Goal: Task Accomplishment & Management: Manage account settings

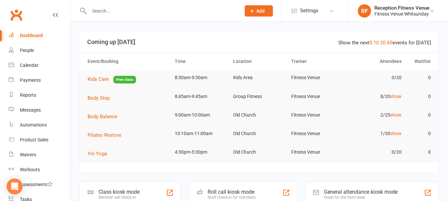
click at [373, 189] on div "General attendance kiosk mode" at bounding box center [361, 192] width 74 height 6
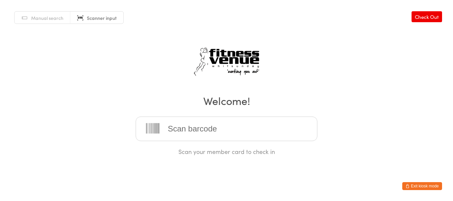
click at [425, 186] on button "Exit kiosk mode" at bounding box center [422, 186] width 40 height 8
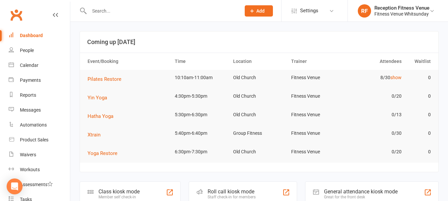
click at [154, 11] on input "text" at bounding box center [161, 10] width 149 height 9
click at [99, 12] on input "text" at bounding box center [161, 10] width 149 height 9
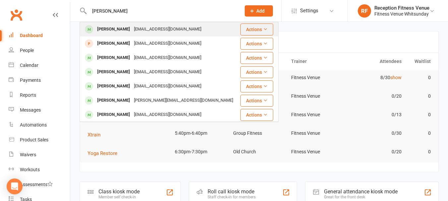
type input "sophia"
click at [117, 27] on div "Sophia Rowe" at bounding box center [113, 30] width 37 height 10
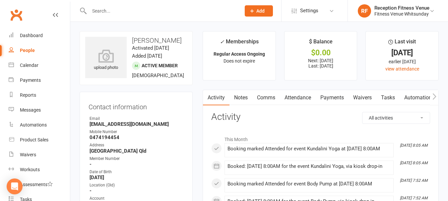
click at [331, 99] on link "Payments" at bounding box center [332, 97] width 33 height 15
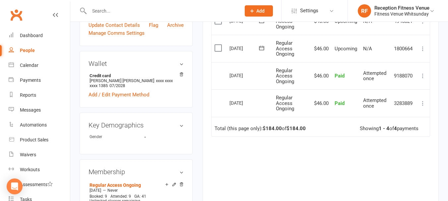
scroll to position [33, 0]
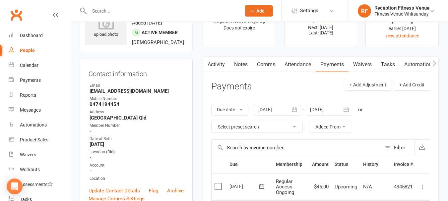
click at [268, 111] on div at bounding box center [277, 110] width 46 height 12
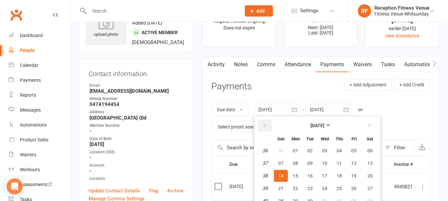
scroll to position [52, 0]
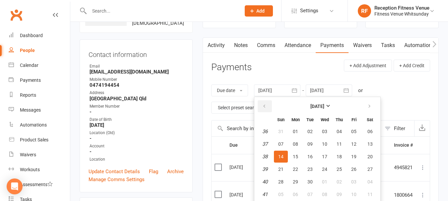
click at [268, 106] on button "button" at bounding box center [265, 107] width 14 height 12
click at [290, 133] on button "30" at bounding box center [296, 132] width 14 height 12
type input "30 Jun 2025"
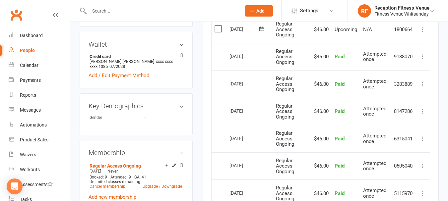
scroll to position [119, 0]
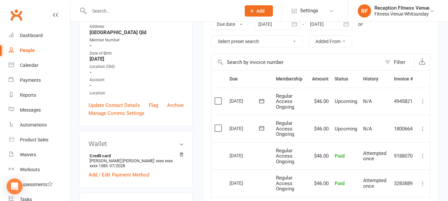
click at [421, 126] on icon at bounding box center [423, 129] width 7 height 7
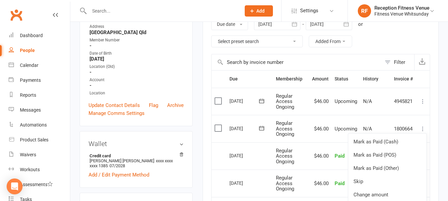
scroll to position [218, 0]
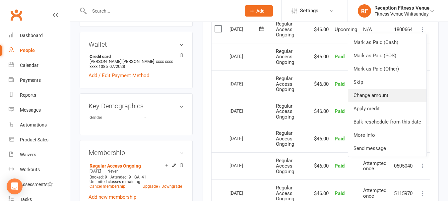
click at [370, 95] on link "Change amount" at bounding box center [387, 95] width 78 height 13
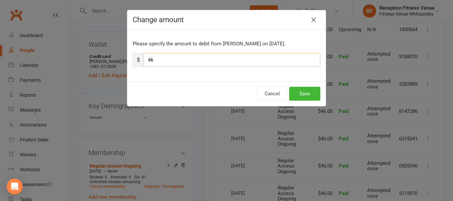
click at [185, 60] on input "46" at bounding box center [232, 60] width 177 height 14
type input "23"
click at [300, 90] on button "Save" at bounding box center [304, 94] width 31 height 14
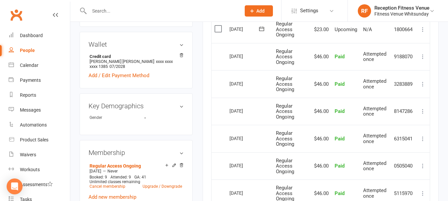
scroll to position [119, 0]
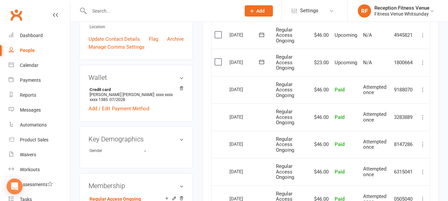
scroll to position [251, 0]
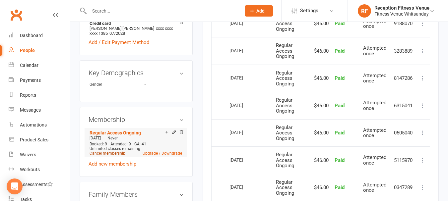
click at [118, 154] on link "Cancel membership" at bounding box center [108, 153] width 36 height 5
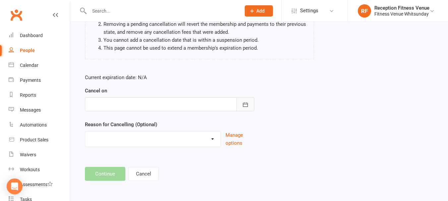
click at [241, 106] on button "button" at bounding box center [246, 105] width 18 height 14
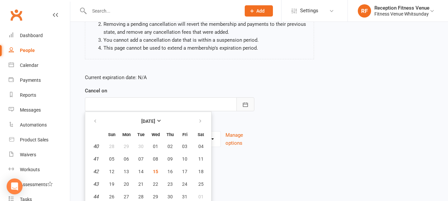
scroll to position [100, 0]
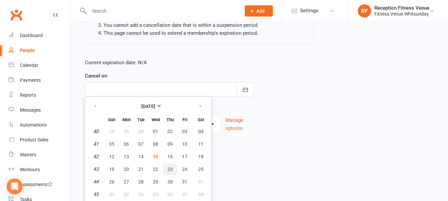
click at [168, 168] on span "23" at bounding box center [170, 169] width 5 height 5
type input "23 Oct 2025"
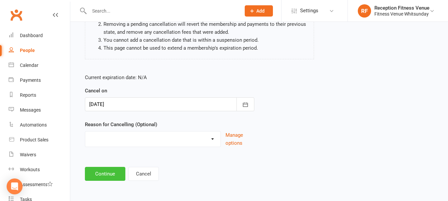
scroll to position [85, 0]
click at [112, 137] on select "Email request Excessive defaults Holiday Injury Leaving town Other reason" at bounding box center [152, 138] width 135 height 13
select select "4"
click at [85, 132] on select "Email request Excessive defaults Holiday Injury Leaving town Other reason" at bounding box center [152, 138] width 135 height 13
click at [112, 176] on button "Continue" at bounding box center [105, 174] width 40 height 14
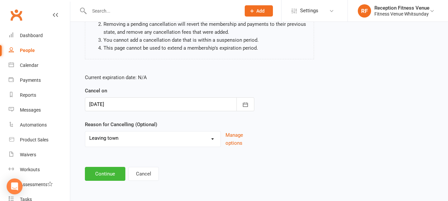
scroll to position [0, 0]
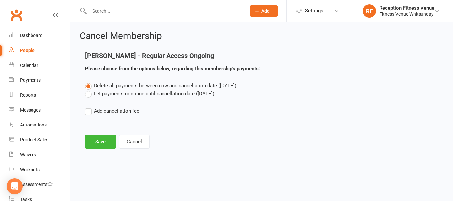
click at [122, 97] on label "Let payments continue until cancellation date (Oct 23, 2025)" at bounding box center [149, 94] width 129 height 8
click at [89, 90] on input "Let payments continue until cancellation date (Oct 23, 2025)" at bounding box center [87, 90] width 4 height 0
click at [93, 141] on button "Save" at bounding box center [100, 142] width 31 height 14
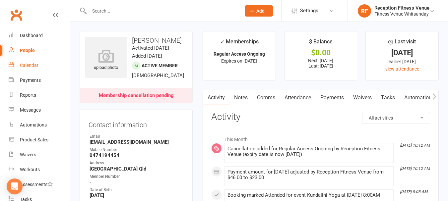
click at [36, 66] on div "Calendar" at bounding box center [29, 65] width 19 height 5
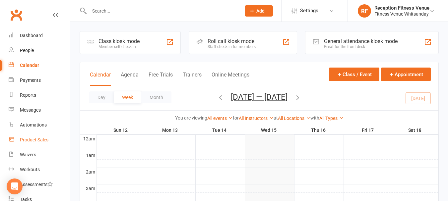
click at [34, 142] on div "Product Sales" at bounding box center [34, 139] width 29 height 5
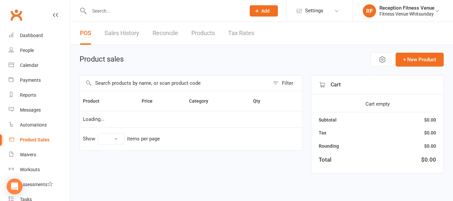
select select "100"
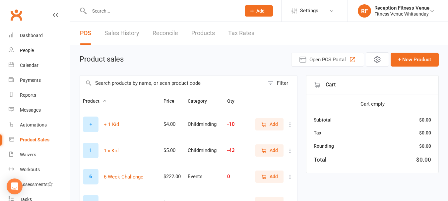
click at [133, 81] on input "text" at bounding box center [172, 83] width 184 height 15
type input "9369998142231"
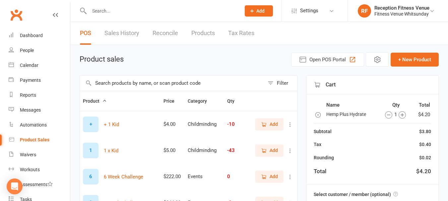
click at [102, 12] on input "text" at bounding box center [161, 10] width 149 height 9
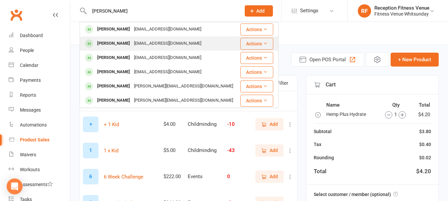
type input "elenor"
click at [121, 41] on div "Eleanor Heathcote-Morris" at bounding box center [113, 44] width 37 height 10
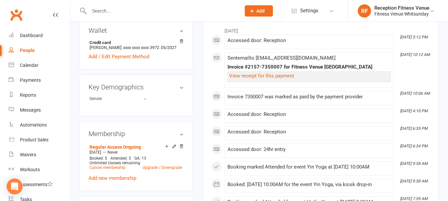
scroll to position [332, 0]
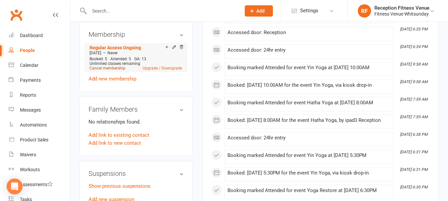
click at [115, 71] on link "Cancel membership" at bounding box center [108, 68] width 36 height 5
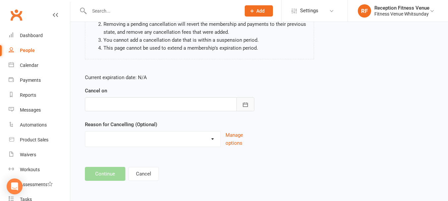
click at [242, 103] on icon "button" at bounding box center [245, 105] width 7 height 7
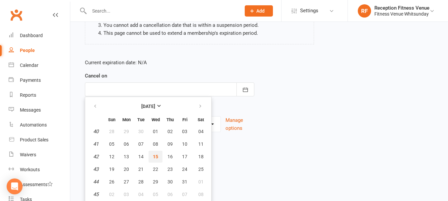
click at [156, 157] on span "15" at bounding box center [155, 156] width 5 height 5
type input "[DATE]"
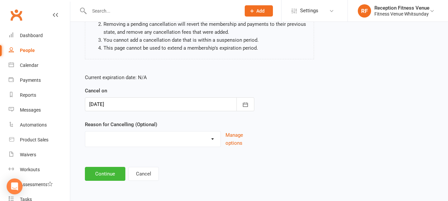
scroll to position [85, 0]
click at [116, 141] on select "Email request Excessive defaults Holiday Injury Leaving town Other reason" at bounding box center [152, 138] width 135 height 13
select select "4"
click at [85, 132] on select "Email request Excessive defaults Holiday Injury Leaving town Other reason" at bounding box center [152, 138] width 135 height 13
click at [109, 171] on button "Continue" at bounding box center [105, 174] width 40 height 14
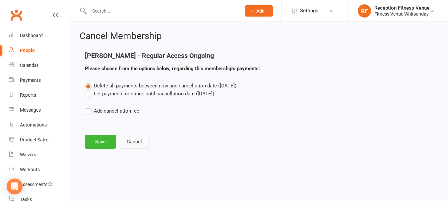
scroll to position [0, 0]
click at [119, 94] on label "Let payments continue until cancellation date (Oct 15, 2025)" at bounding box center [149, 94] width 129 height 8
click at [89, 90] on input "Let payments continue until cancellation date (Oct 15, 2025)" at bounding box center [87, 90] width 4 height 0
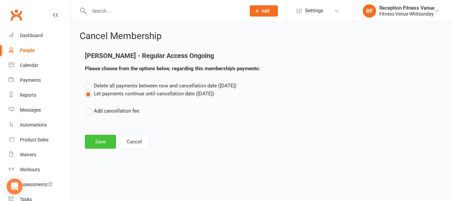
click at [95, 140] on button "Save" at bounding box center [100, 142] width 31 height 14
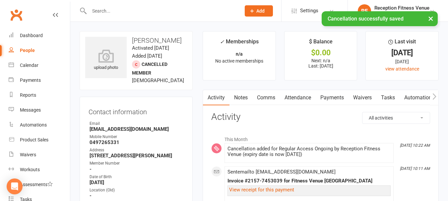
drag, startPoint x: 322, startPoint y: 96, endPoint x: 353, endPoint y: 66, distance: 42.5
click at [323, 96] on link "Payments" at bounding box center [332, 97] width 33 height 15
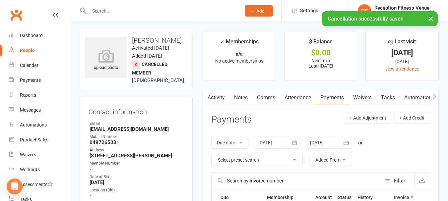
scroll to position [100, 0]
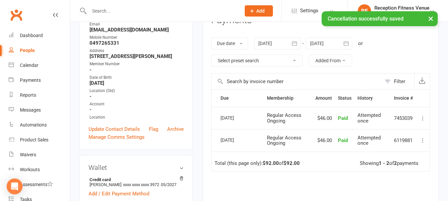
click at [272, 48] on div at bounding box center [277, 43] width 46 height 12
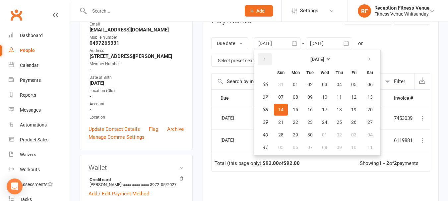
click at [264, 62] on icon "button" at bounding box center [264, 59] width 5 height 5
click at [301, 104] on button "14" at bounding box center [296, 110] width 14 height 12
type input "14 Jul 2025"
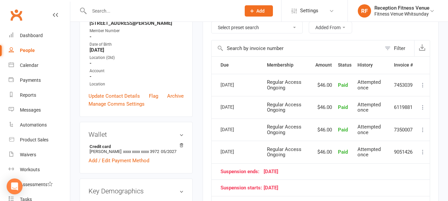
scroll to position [0, 0]
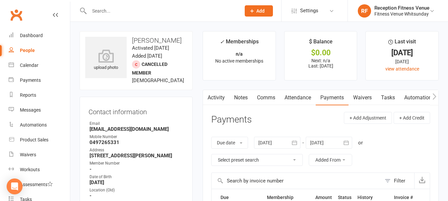
click at [145, 13] on input "text" at bounding box center [161, 10] width 149 height 9
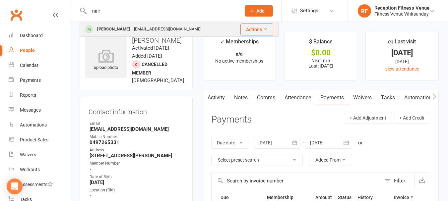
type input "nair"
click at [132, 28] on div "Maringarcianaiara@gmail.com" at bounding box center [167, 30] width 71 height 10
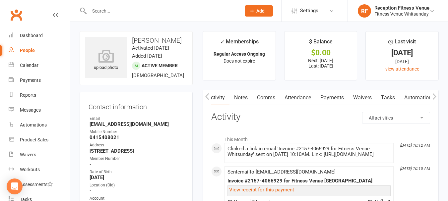
click at [340, 103] on link "Payments" at bounding box center [332, 97] width 33 height 15
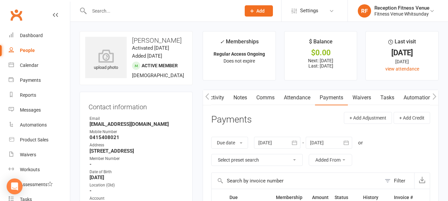
click at [109, 11] on input "text" at bounding box center [161, 10] width 149 height 9
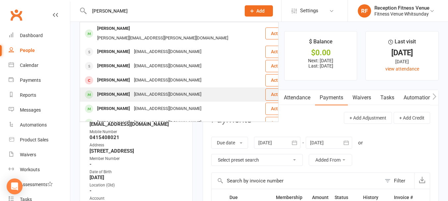
type input "jessica"
click at [126, 90] on div "Jessica Patrick" at bounding box center [113, 95] width 37 height 10
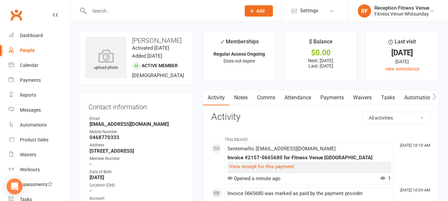
click at [142, 41] on h3 "Jessica Patrick" at bounding box center [136, 40] width 102 height 7
copy h3 "Jessica Patrick"
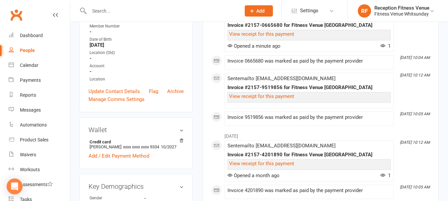
scroll to position [232, 0]
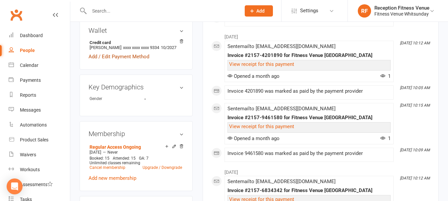
click at [124, 61] on link "Add / Edit Payment Method" at bounding box center [119, 57] width 61 height 8
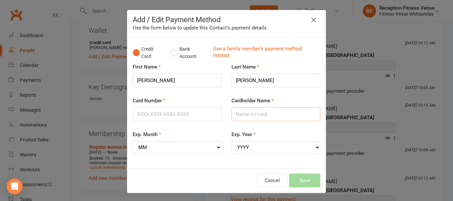
click at [247, 114] on input "Cardholder Name" at bounding box center [276, 114] width 89 height 14
paste input "Jessica Patrick"
type input "Jessica Patrick"
click at [165, 114] on input "Card Number" at bounding box center [177, 114] width 89 height 14
click at [166, 115] on input "5163103011780299" at bounding box center [177, 114] width 89 height 14
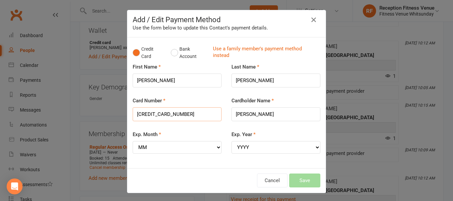
click at [181, 115] on input "5163103011760299" at bounding box center [177, 114] width 89 height 14
type input "5163103011760299"
click at [195, 131] on div "Exp. Month MM 01 02 03 04 05 06 07 08 09 10 11 12" at bounding box center [177, 142] width 89 height 23
click at [193, 148] on select "MM 01 02 03 04 05 06 07 08 09 10 11 12" at bounding box center [177, 147] width 89 height 13
select select "10"
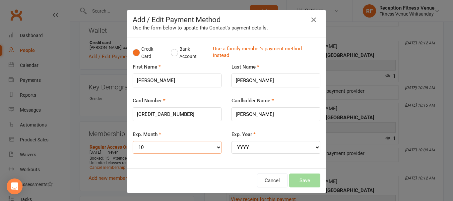
click at [133, 141] on select "MM 01 02 03 04 05 06 07 08 09 10 11 12" at bounding box center [177, 147] width 89 height 13
click at [263, 150] on select "YYYY 2025 2026 2027 2028 2029 2030 2031 2032 2033 2034" at bounding box center [276, 147] width 89 height 13
select select "2029"
click at [232, 141] on select "YYYY 2025 2026 2027 2028 2029 2030 2031 2032 2033 2034" at bounding box center [276, 147] width 89 height 13
click at [290, 176] on button "Save" at bounding box center [304, 181] width 31 height 14
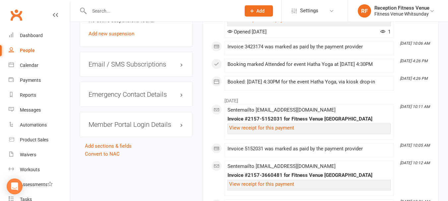
scroll to position [431, 0]
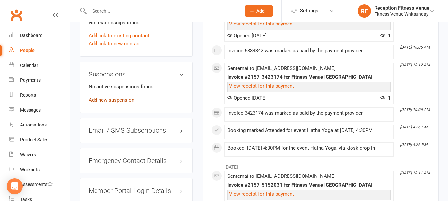
click at [132, 103] on link "Add new suspension" at bounding box center [112, 100] width 46 height 6
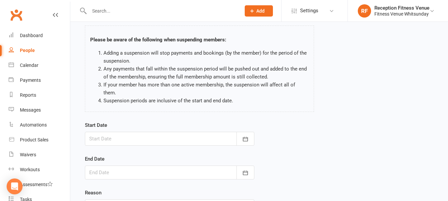
scroll to position [98, 0]
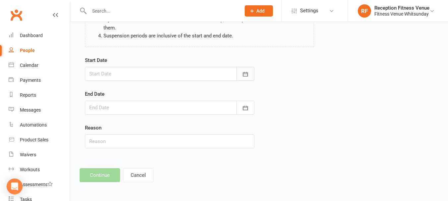
click at [246, 73] on icon "button" at bounding box center [245, 74] width 7 height 7
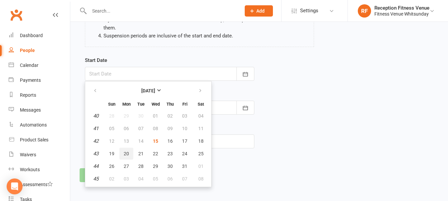
click at [124, 155] on span "20" at bounding box center [126, 153] width 5 height 5
type input "20 Oct 2025"
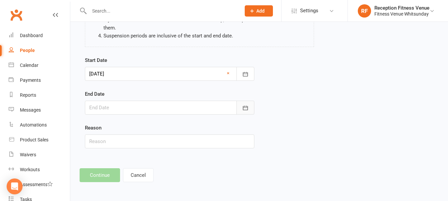
click at [245, 108] on icon "button" at bounding box center [245, 108] width 5 height 4
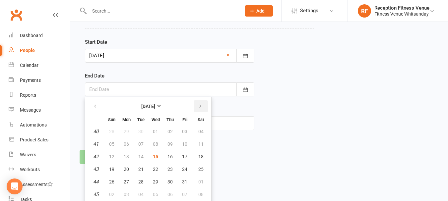
click at [202, 106] on icon "button" at bounding box center [200, 106] width 5 height 5
click at [125, 133] on span "01" at bounding box center [126, 131] width 5 height 5
type input "01 Dec 2025"
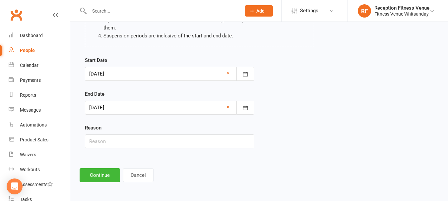
scroll to position [98, 0]
drag, startPoint x: 119, startPoint y: 139, endPoint x: 120, endPoint y: 135, distance: 4.5
click at [119, 139] on input "text" at bounding box center [170, 142] width 170 height 14
type input "Holidays"
click at [98, 168] on div "Add Suspension Please be aware of the following when suspending members: Adding…" at bounding box center [259, 58] width 378 height 268
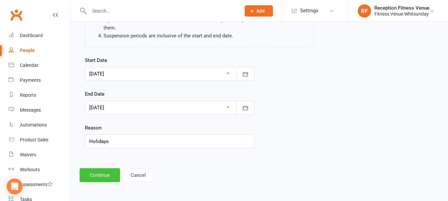
click at [102, 172] on button "Continue" at bounding box center [100, 176] width 40 height 14
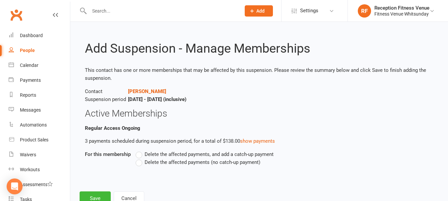
scroll to position [23, 0]
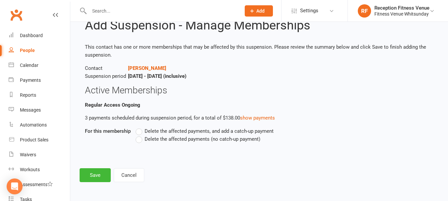
click at [150, 140] on span "Delete the affected payments (no catch-up payment)" at bounding box center [203, 138] width 116 height 7
click at [140, 135] on input "Delete the affected payments (no catch-up payment)" at bounding box center [138, 135] width 4 height 0
click at [89, 172] on button "Save" at bounding box center [95, 176] width 31 height 14
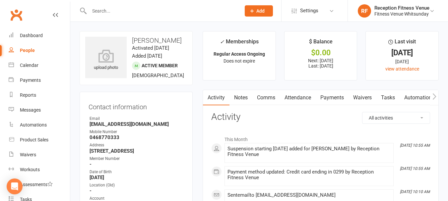
click at [140, 5] on div at bounding box center [158, 11] width 157 height 22
click at [140, 12] on input "text" at bounding box center [161, 10] width 149 height 9
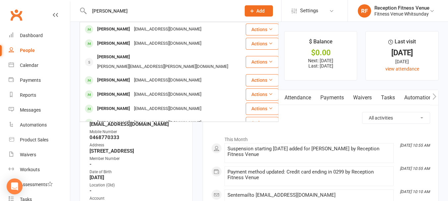
click at [119, 11] on input "lucas" at bounding box center [161, 10] width 149 height 9
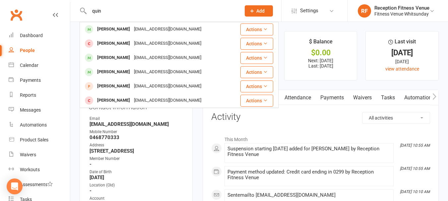
click at [114, 14] on input "quin" at bounding box center [161, 10] width 149 height 9
type input "lucas"
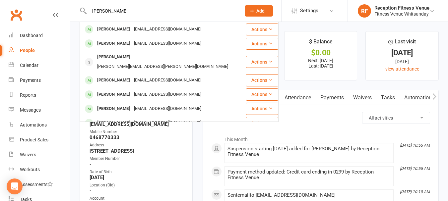
click at [110, 10] on input "lucas" at bounding box center [161, 10] width 149 height 9
click at [110, 9] on input "lucas" at bounding box center [161, 10] width 149 height 9
click at [109, 9] on input "lucas" at bounding box center [161, 10] width 149 height 9
click at [108, 10] on input "lucas" at bounding box center [161, 10] width 149 height 9
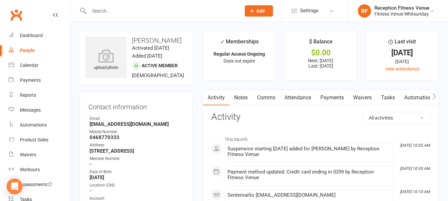
drag, startPoint x: 29, startPoint y: 150, endPoint x: 40, endPoint y: 152, distance: 11.1
click at [29, 150] on link "Waivers" at bounding box center [39, 155] width 61 height 15
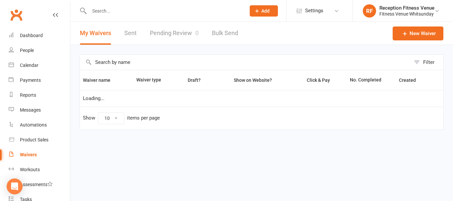
select select "50"
click at [171, 30] on link "Pending Review 0" at bounding box center [174, 33] width 49 height 23
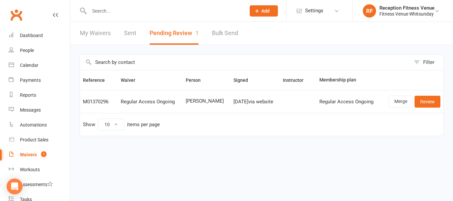
click at [199, 103] on span "[PERSON_NAME]" at bounding box center [207, 102] width 42 height 6
copy span "[PERSON_NAME]"
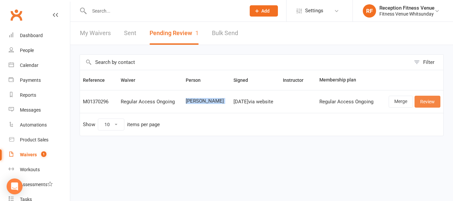
click at [429, 104] on link "Review" at bounding box center [428, 102] width 26 height 12
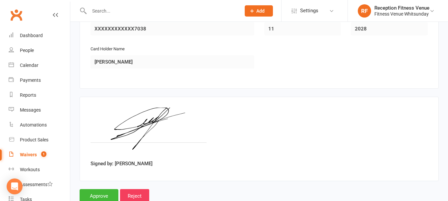
scroll to position [983, 0]
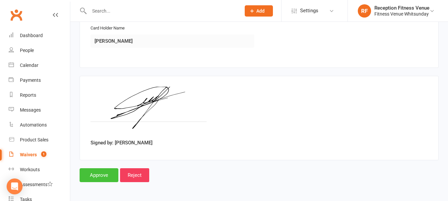
click at [100, 176] on input "Approve" at bounding box center [99, 176] width 39 height 14
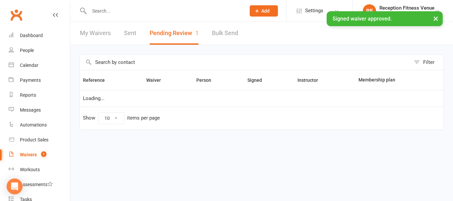
click at [118, 11] on div "× Signed waiver approved." at bounding box center [222, 11] width 445 height 0
click at [116, 9] on input "text" at bounding box center [164, 10] width 154 height 9
paste input "[PERSON_NAME]"
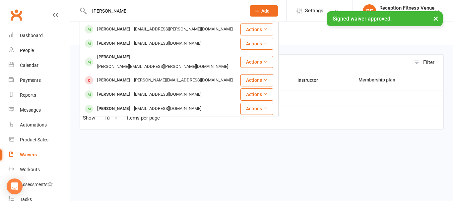
type input "[PERSON_NAME]"
click at [123, 11] on div "× Signed waiver approved." at bounding box center [222, 11] width 445 height 0
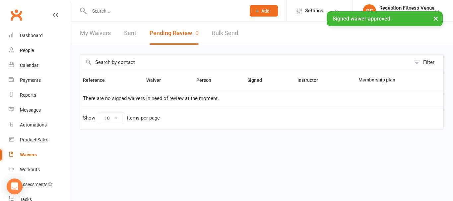
click at [116, 11] on div "× Signed waiver approved." at bounding box center [222, 11] width 445 height 0
drag, startPoint x: 116, startPoint y: 12, endPoint x: 102, endPoint y: 10, distance: 14.7
click at [102, 10] on input "text" at bounding box center [164, 10] width 154 height 9
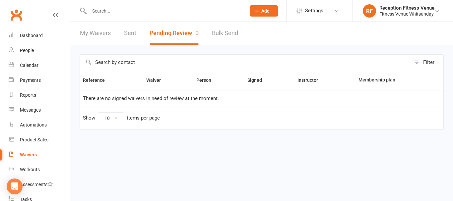
click at [102, 10] on input "text" at bounding box center [164, 10] width 154 height 9
paste input "[PERSON_NAME]"
type input "[PERSON_NAME]"
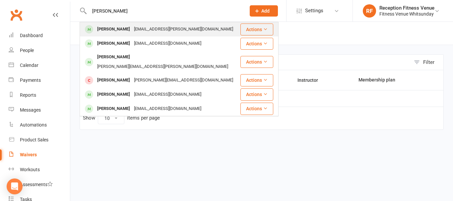
click at [109, 30] on div "[PERSON_NAME]" at bounding box center [113, 30] width 37 height 10
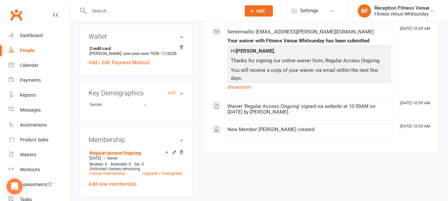
scroll to position [332, 0]
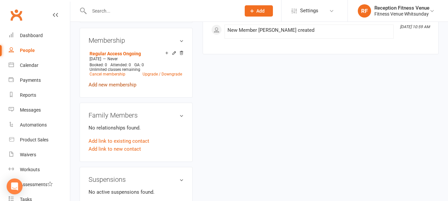
click at [117, 88] on link "Add new membership" at bounding box center [113, 85] width 48 height 6
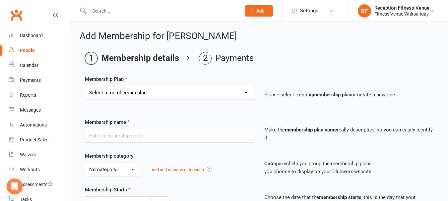
click at [127, 92] on select "Select a membership plan Create new Membership Plan Regular Access Ongoing Regu…" at bounding box center [169, 92] width 169 height 13
select select "2"
click at [85, 86] on select "Select a membership plan Create new Membership Plan Regular Access Ongoing Regu…" at bounding box center [169, 92] width 169 height 13
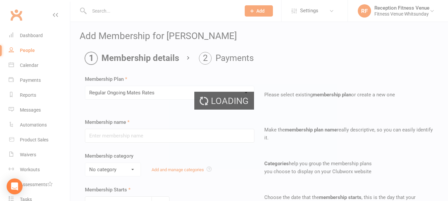
type input "Regular Ongoing Mates Rates"
select select "1"
type input "0"
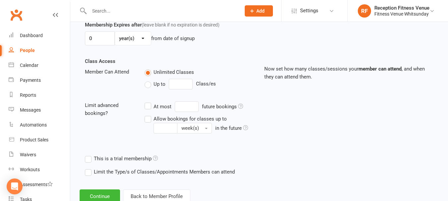
scroll to position [220, 0]
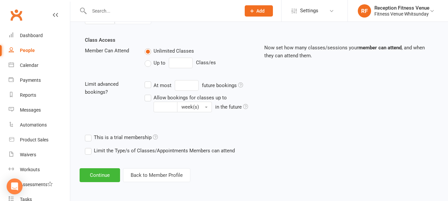
click at [100, 175] on button "Continue" at bounding box center [100, 176] width 40 height 14
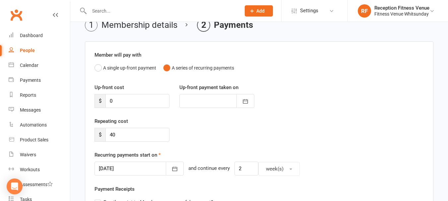
scroll to position [265, 0]
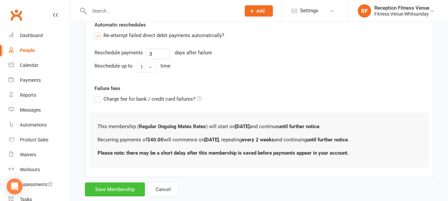
click at [114, 186] on button "Save Membership" at bounding box center [115, 190] width 60 height 14
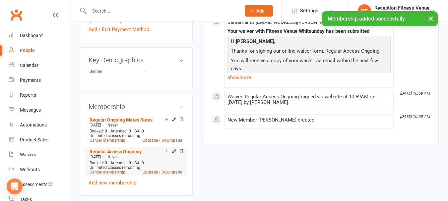
scroll to position [332, 0]
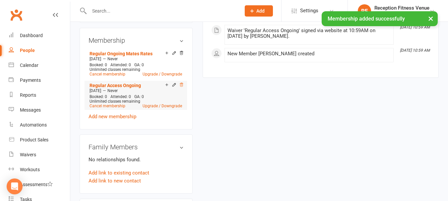
click at [181, 87] on icon at bounding box center [181, 85] width 3 height 4
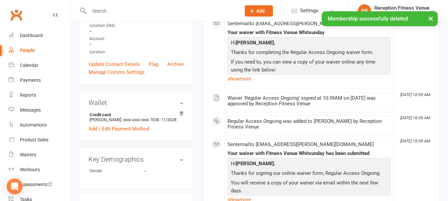
scroll to position [0, 0]
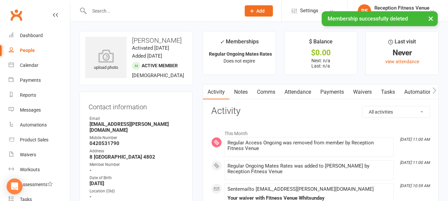
click at [118, 132] on strong "Diego.esteban.da@gmail.com" at bounding box center [137, 127] width 94 height 12
copy render-form-field "Diego.esteban.da@gmail.com"
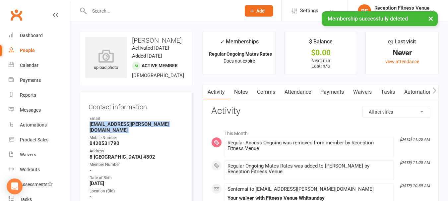
click at [434, 93] on icon "button" at bounding box center [435, 91] width 4 height 6
click at [433, 93] on icon "button" at bounding box center [435, 90] width 4 height 7
click at [401, 89] on link "Access Control" at bounding box center [379, 92] width 44 height 15
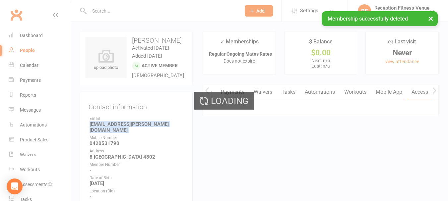
scroll to position [0, 100]
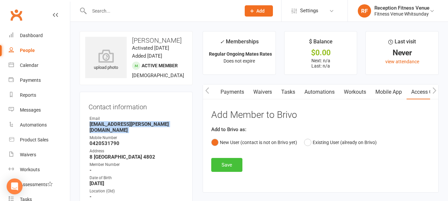
click at [227, 162] on button "Save" at bounding box center [226, 165] width 31 height 14
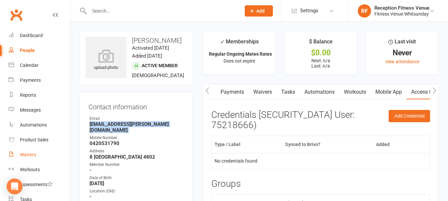
click at [27, 154] on div "Waivers" at bounding box center [28, 154] width 16 height 5
select select "50"
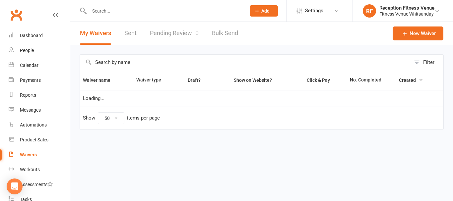
click at [195, 33] on span "0" at bounding box center [196, 33] width 3 height 7
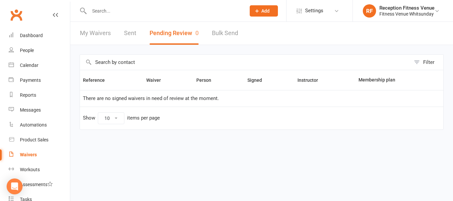
click at [32, 155] on div "Waivers" at bounding box center [28, 154] width 17 height 5
select select "50"
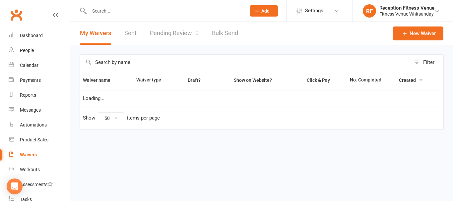
click at [158, 29] on link "Pending Review 0" at bounding box center [174, 33] width 49 height 23
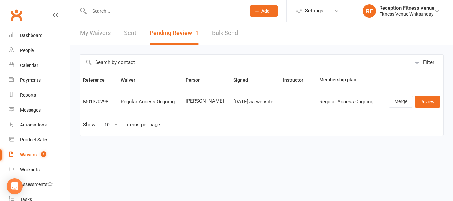
click at [206, 103] on span "[PERSON_NAME]" at bounding box center [207, 102] width 42 height 6
click at [206, 102] on span "[PERSON_NAME]" at bounding box center [207, 102] width 42 height 6
copy span "[PERSON_NAME]"
click at [420, 101] on link "Review" at bounding box center [428, 102] width 26 height 12
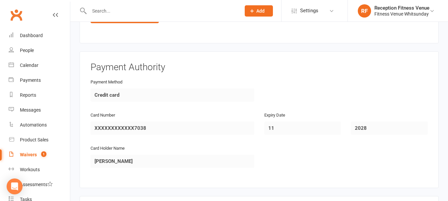
scroll to position [983, 0]
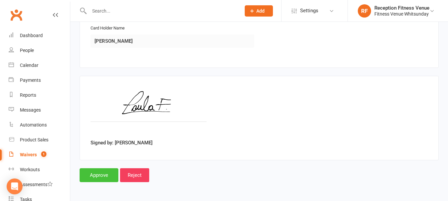
click at [109, 173] on input "Approve" at bounding box center [99, 176] width 39 height 14
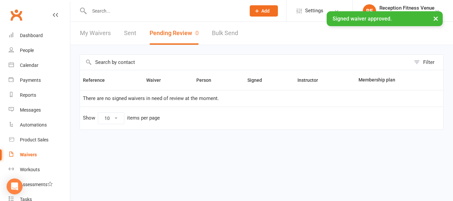
click at [101, 10] on input "text" at bounding box center [164, 10] width 154 height 9
paste input "[PERSON_NAME]"
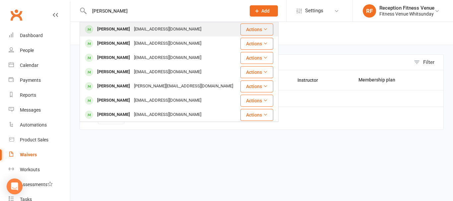
type input "[PERSON_NAME]"
click at [107, 30] on div "[PERSON_NAME]" at bounding box center [113, 30] width 37 height 10
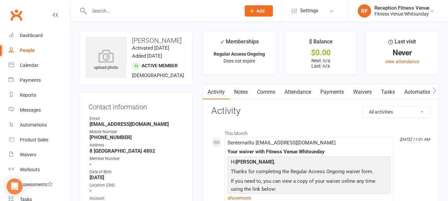
click at [112, 127] on strong "Paulapinedadonoso1997@gmail.com" at bounding box center [137, 124] width 94 height 6
click at [113, 127] on strong "Paulapinedadonoso1997@gmail.com" at bounding box center [137, 124] width 94 height 6
drag, startPoint x: 113, startPoint y: 132, endPoint x: 106, endPoint y: 133, distance: 7.4
click at [106, 127] on strong "Paulapinedadonoso1997@gmail.com" at bounding box center [137, 124] width 94 height 6
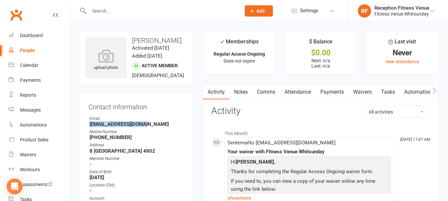
click at [106, 127] on strong "Paulapinedadonoso1997@gmail.com" at bounding box center [137, 124] width 94 height 6
copy render-form-field "Paulapinedadonoso1997@gmail.com"
click at [435, 89] on icon "button" at bounding box center [435, 91] width 4 height 6
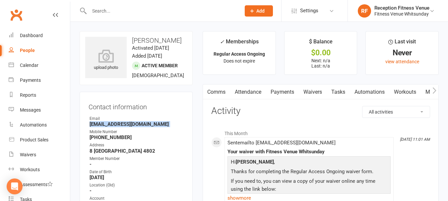
click at [435, 89] on icon "button" at bounding box center [435, 91] width 4 height 6
click at [434, 89] on icon "button" at bounding box center [435, 91] width 4 height 6
click at [419, 93] on link "Access Control" at bounding box center [429, 92] width 44 height 15
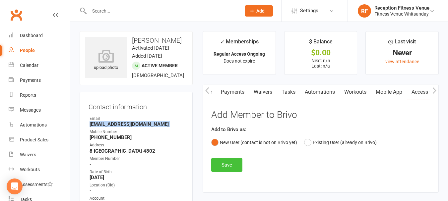
click at [227, 162] on button "Save" at bounding box center [226, 165] width 31 height 14
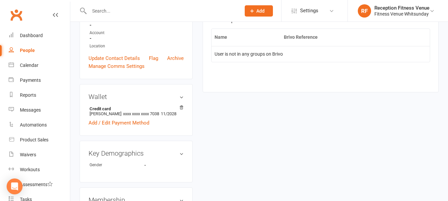
scroll to position [332, 0]
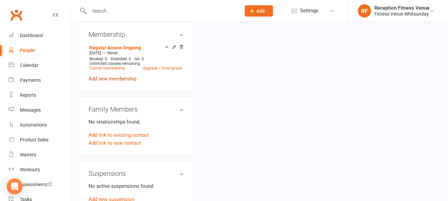
click at [120, 82] on link "Add new membership" at bounding box center [113, 79] width 48 height 6
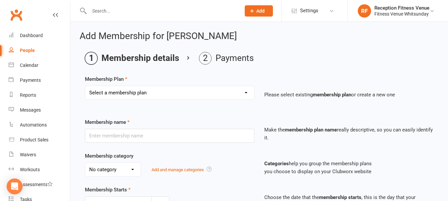
click at [137, 91] on select "Select a membership plan Create new Membership Plan Regular Access Ongoing Regu…" at bounding box center [169, 92] width 169 height 13
select select "2"
click at [85, 86] on select "Select a membership plan Create new Membership Plan Regular Access Ongoing Regu…" at bounding box center [169, 92] width 169 height 13
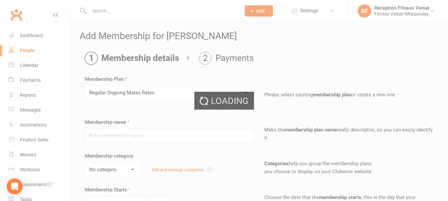
type input "Regular Ongoing Mates Rates"
select select "1"
type input "0"
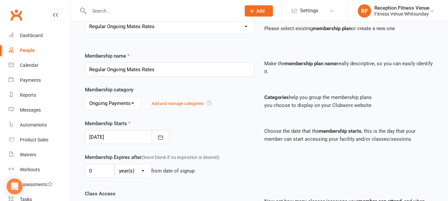
scroll to position [220, 0]
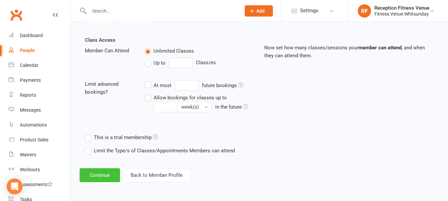
click at [94, 173] on button "Continue" at bounding box center [100, 176] width 40 height 14
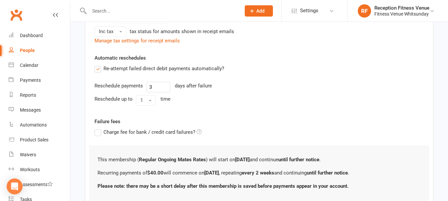
scroll to position [281, 0]
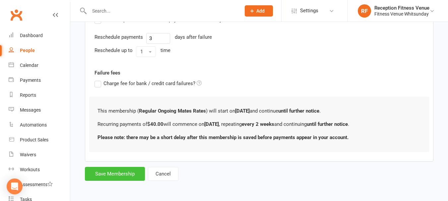
click at [112, 172] on button "Save Membership" at bounding box center [115, 174] width 60 height 14
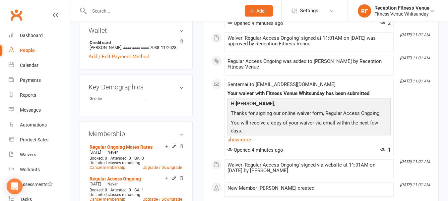
scroll to position [332, 0]
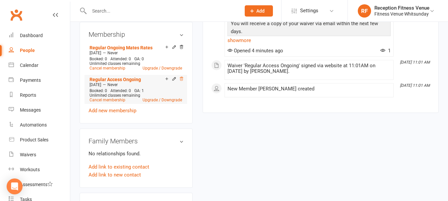
click at [180, 81] on icon at bounding box center [181, 79] width 5 height 5
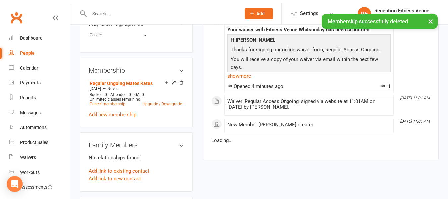
scroll to position [33, 0]
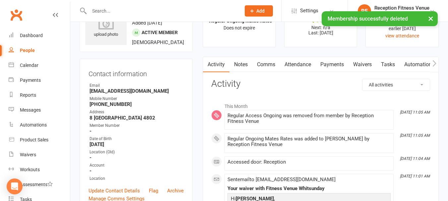
click at [328, 63] on link "Payments" at bounding box center [332, 64] width 33 height 15
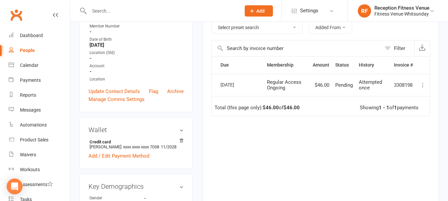
scroll to position [66, 0]
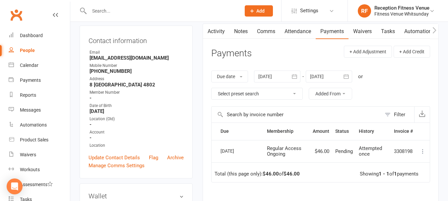
click at [319, 79] on div at bounding box center [329, 77] width 46 height 12
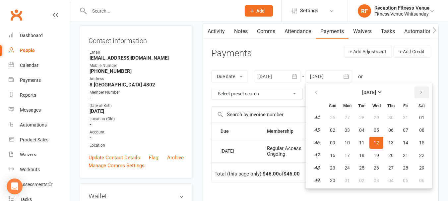
click at [424, 93] on icon "button" at bounding box center [421, 92] width 5 height 5
click at [401, 123] on button "02" at bounding box center [406, 118] width 14 height 12
type input "02 Jan 2026"
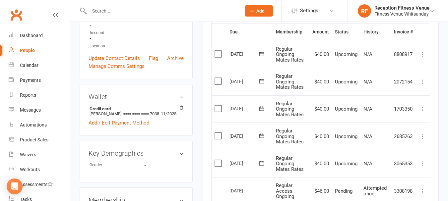
scroll to position [265, 0]
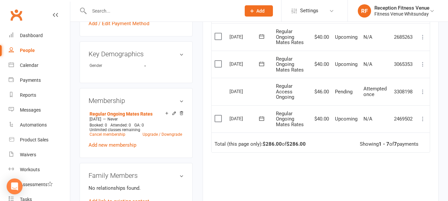
click at [219, 117] on label at bounding box center [219, 118] width 9 height 7
click at [219, 115] on input "checkbox" at bounding box center [217, 115] width 4 height 0
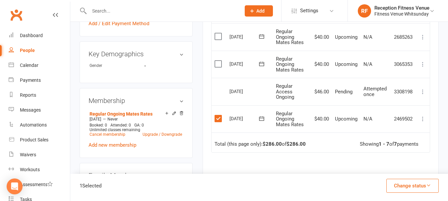
click at [395, 183] on button "Change status" at bounding box center [413, 186] width 52 height 14
click at [390, 167] on link "Skipped" at bounding box center [406, 168] width 66 height 13
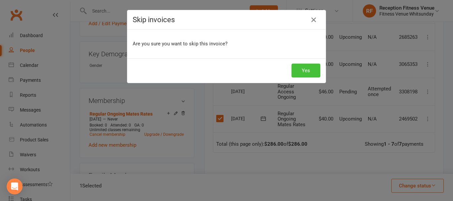
click at [302, 74] on button "Yes" at bounding box center [306, 71] width 29 height 14
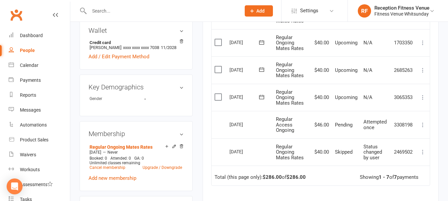
scroll to position [133, 0]
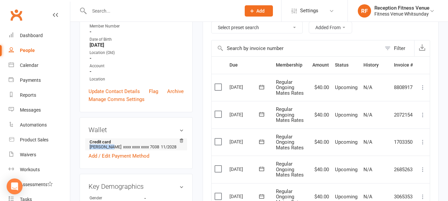
drag, startPoint x: 89, startPoint y: 160, endPoint x: 108, endPoint y: 161, distance: 18.9
click at [108, 151] on li "Credit card Diego rojo arancibia xxxx xxxx xxxx 7038 11/2028" at bounding box center [136, 145] width 95 height 12
copy li "Diego rojo"
click at [121, 9] on input "text" at bounding box center [161, 10] width 149 height 9
paste input "Diego rojo"
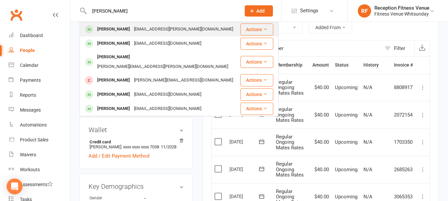
type input "Diego rojo"
click at [132, 32] on div "Diego.esteban.da@gmail.com" at bounding box center [183, 30] width 103 height 10
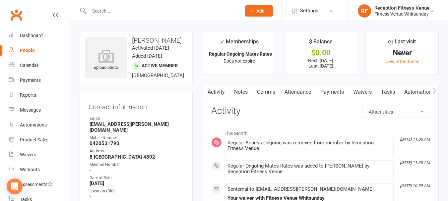
click at [335, 89] on link "Payments" at bounding box center [332, 92] width 33 height 15
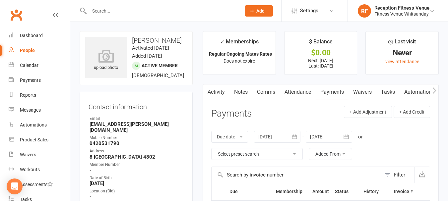
click at [137, 10] on input "text" at bounding box center [161, 10] width 149 height 9
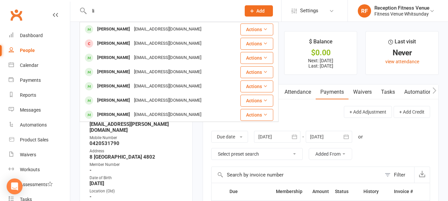
type input "l"
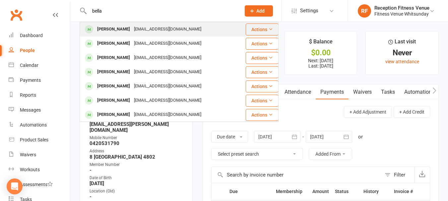
type input "bella"
click at [132, 30] on div "bellanunn11@gmail.com" at bounding box center [167, 30] width 71 height 10
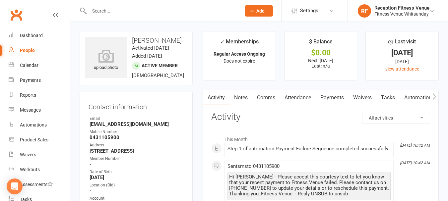
click at [327, 99] on link "Payments" at bounding box center [332, 97] width 33 height 15
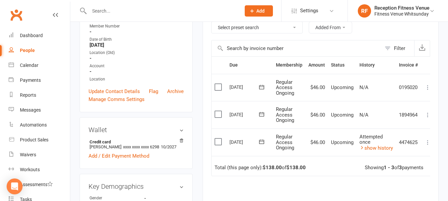
scroll to position [166, 0]
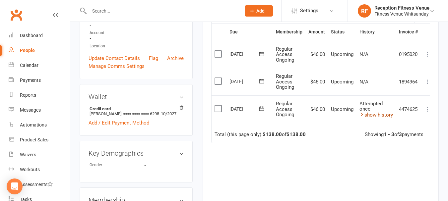
click at [367, 113] on link "show history" at bounding box center [377, 115] width 34 height 6
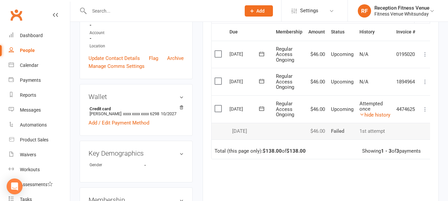
click at [263, 109] on icon at bounding box center [261, 109] width 7 height 7
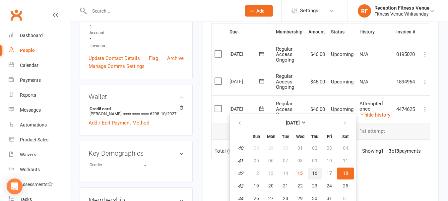
click at [314, 174] on span "16" at bounding box center [314, 173] width 5 height 5
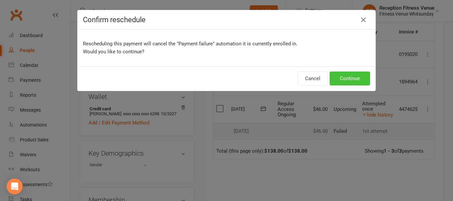
click at [335, 76] on button "Continue" at bounding box center [350, 79] width 40 height 14
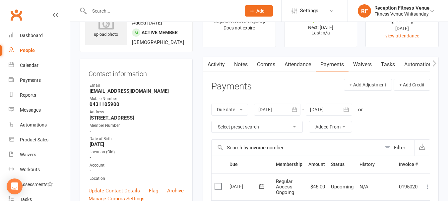
scroll to position [133, 0]
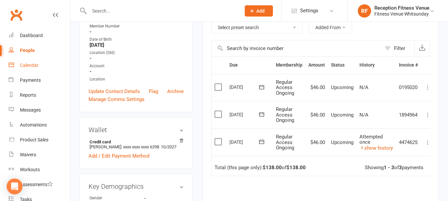
click at [38, 66] on div "Calendar" at bounding box center [29, 65] width 19 height 5
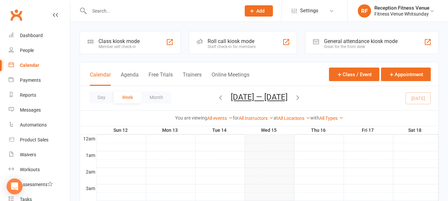
click at [380, 42] on div "General attendance kiosk mode" at bounding box center [361, 41] width 74 height 6
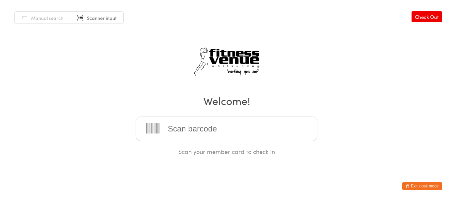
click at [191, 132] on input "search" at bounding box center [227, 129] width 182 height 25
click at [183, 127] on input "search" at bounding box center [227, 129] width 182 height 25
click at [416, 187] on button "Exit kiosk mode" at bounding box center [422, 186] width 40 height 8
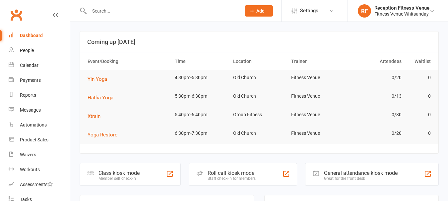
click at [115, 10] on input "text" at bounding box center [161, 10] width 149 height 9
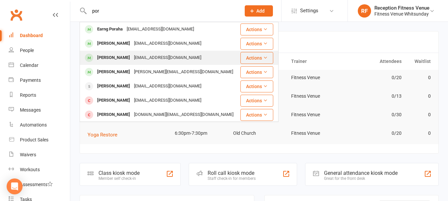
type input "por"
click at [120, 57] on div "[PERSON_NAME]" at bounding box center [113, 58] width 37 height 10
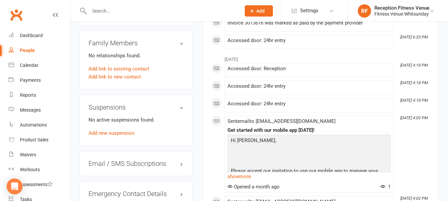
scroll to position [464, 0]
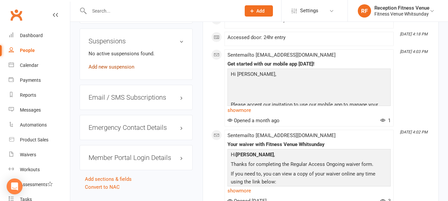
click at [131, 70] on link "Add new suspension" at bounding box center [112, 67] width 46 height 6
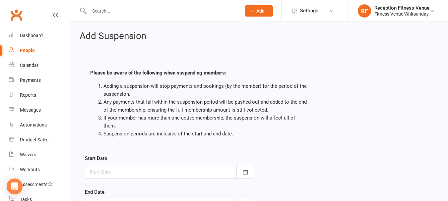
scroll to position [98, 0]
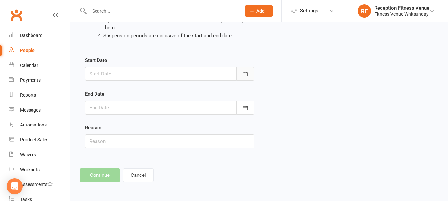
click at [246, 75] on icon "button" at bounding box center [245, 74] width 7 height 7
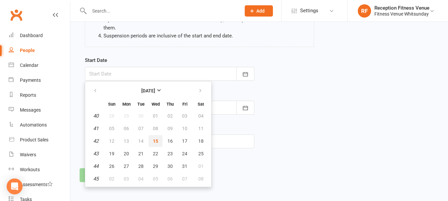
click at [158, 140] on span "15" at bounding box center [155, 141] width 5 height 5
type input "[DATE]"
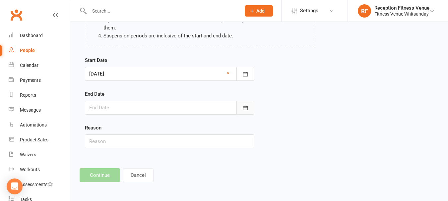
click at [247, 108] on icon "button" at bounding box center [245, 108] width 7 height 7
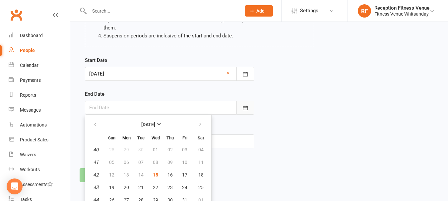
scroll to position [116, 0]
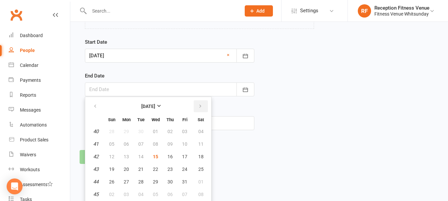
click at [202, 106] on icon "button" at bounding box center [200, 106] width 5 height 5
click at [199, 168] on span "28" at bounding box center [200, 169] width 5 height 5
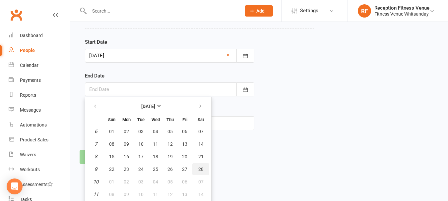
type input "[DATE]"
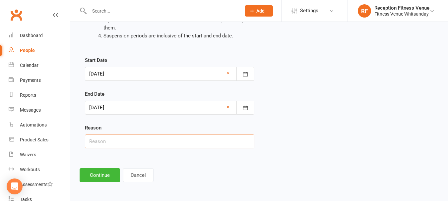
click at [116, 142] on input "text" at bounding box center [170, 142] width 170 height 14
type input "Holidays"
click at [110, 180] on button "Continue" at bounding box center [100, 176] width 40 height 14
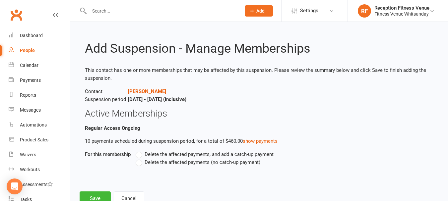
scroll to position [23, 0]
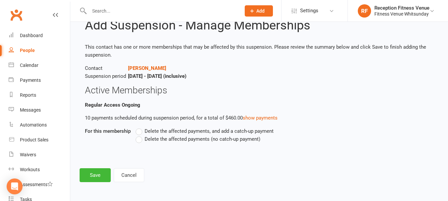
click at [154, 139] on span "Delete the affected payments (no catch-up payment)" at bounding box center [203, 138] width 116 height 7
click at [140, 135] on input "Delete the affected payments (no catch-up payment)" at bounding box center [138, 135] width 4 height 0
click at [101, 174] on button "Save" at bounding box center [95, 176] width 31 height 14
